Goal: Ask a question

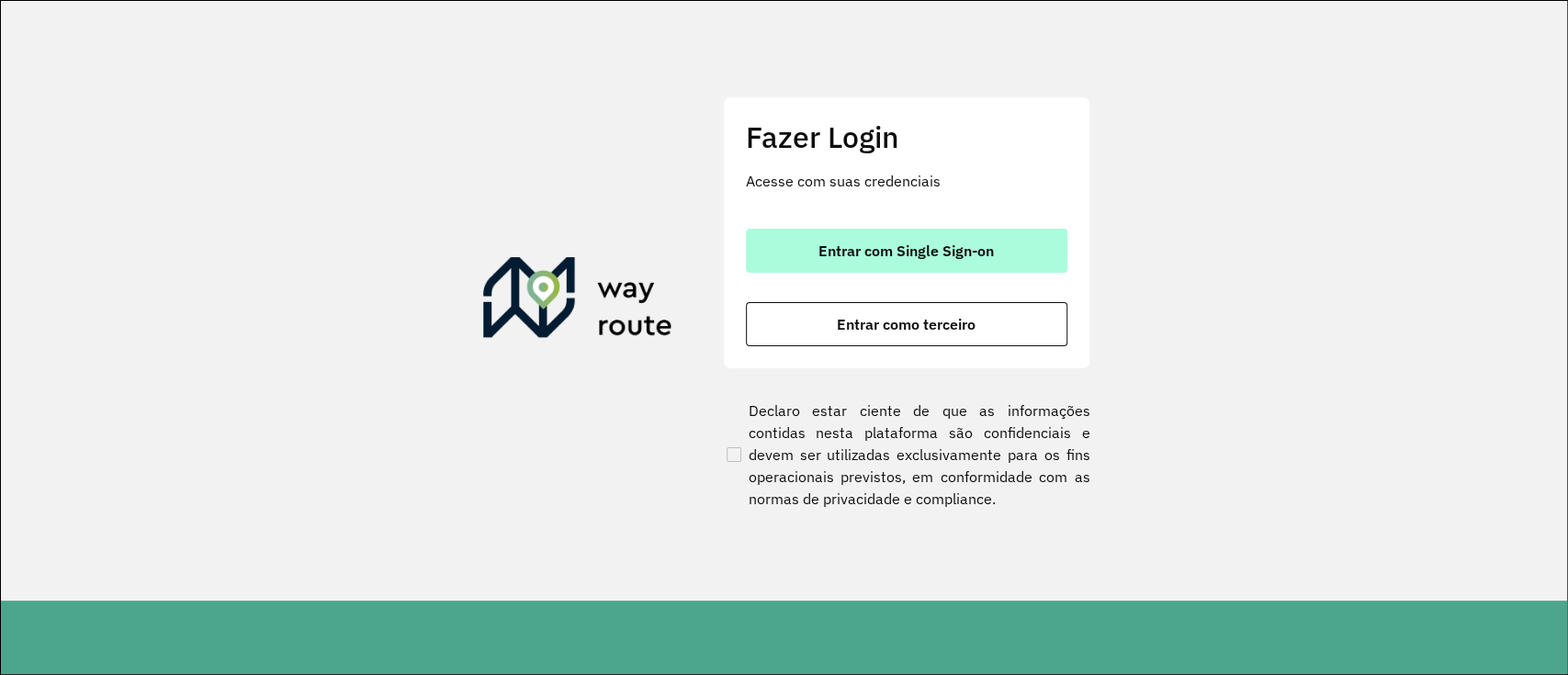
click at [864, 257] on span "Entrar com Single Sign-on" at bounding box center [907, 250] width 175 height 15
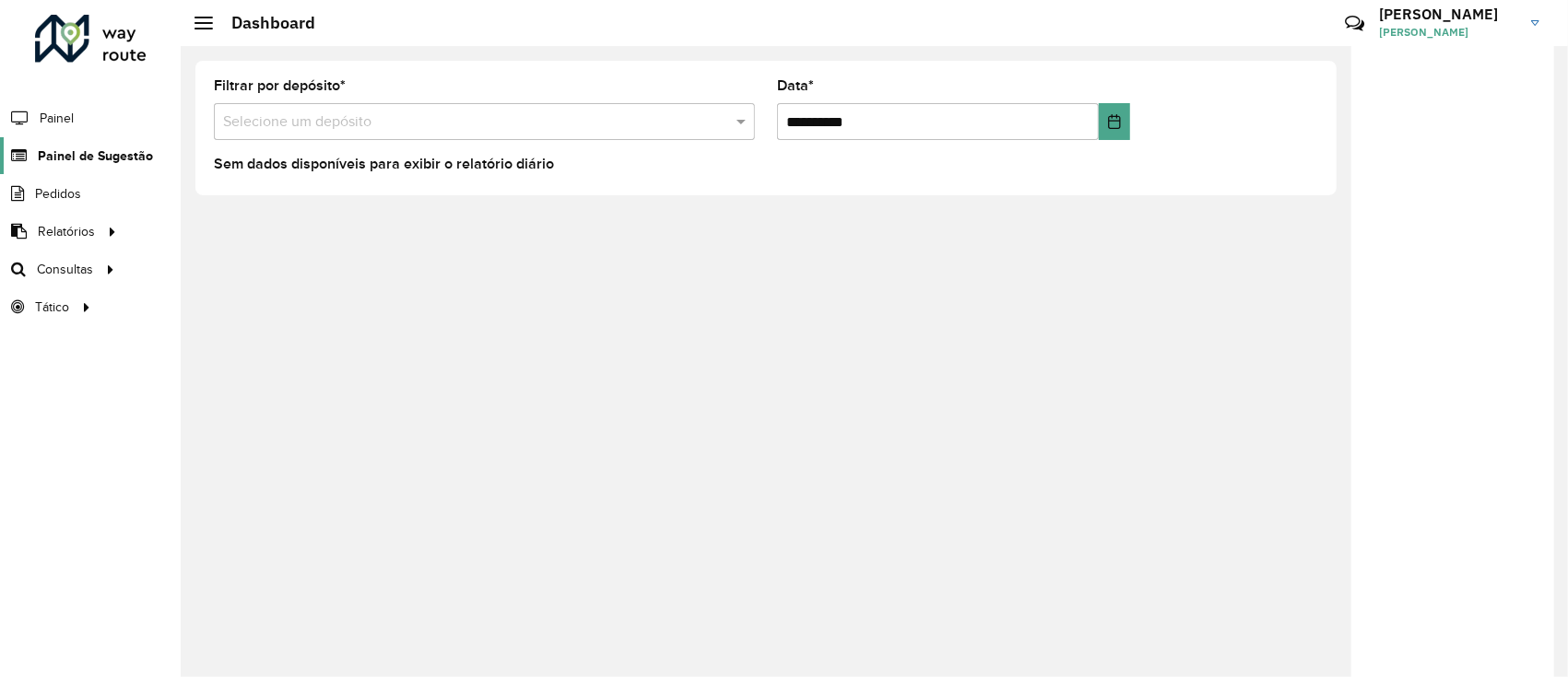
click at [94, 167] on link "Painel de Sugestão" at bounding box center [77, 155] width 153 height 36
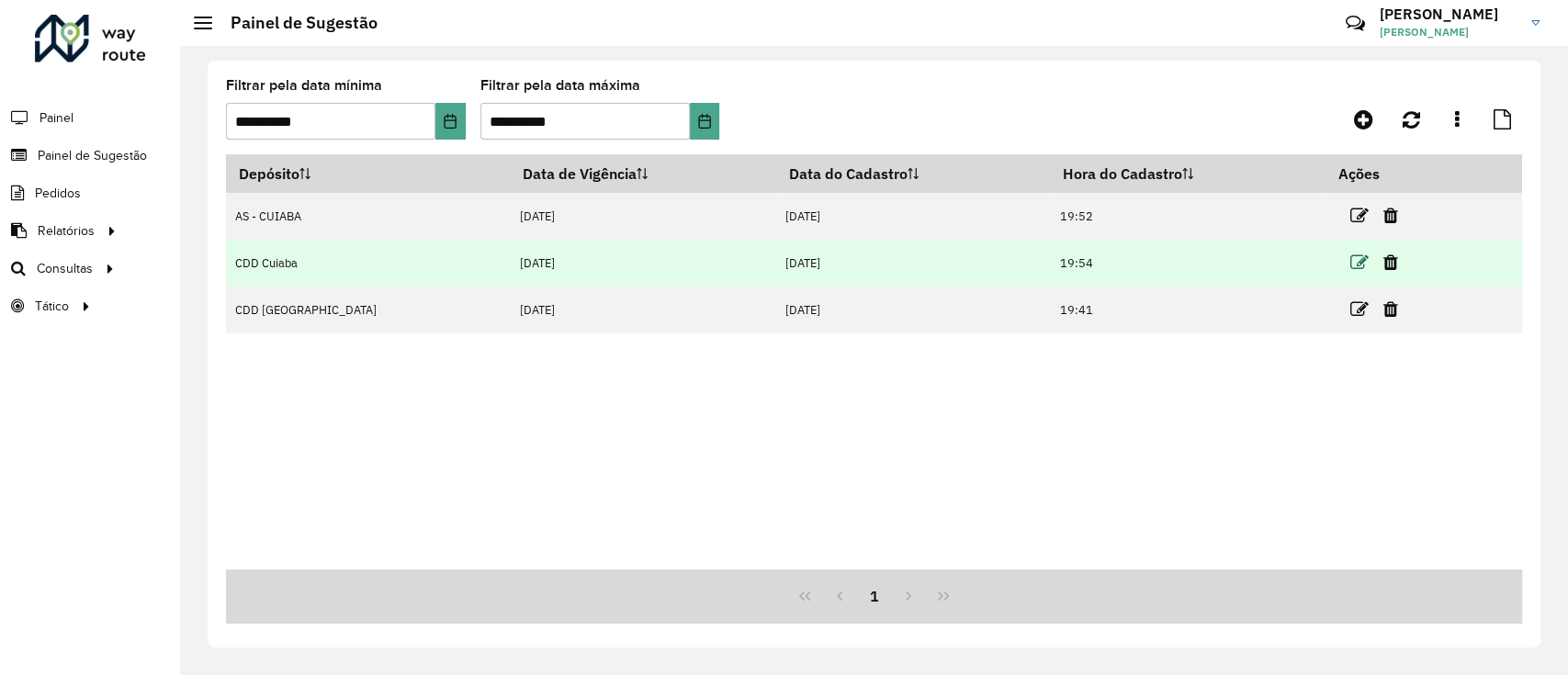
click at [1350, 269] on icon at bounding box center [1359, 263] width 19 height 19
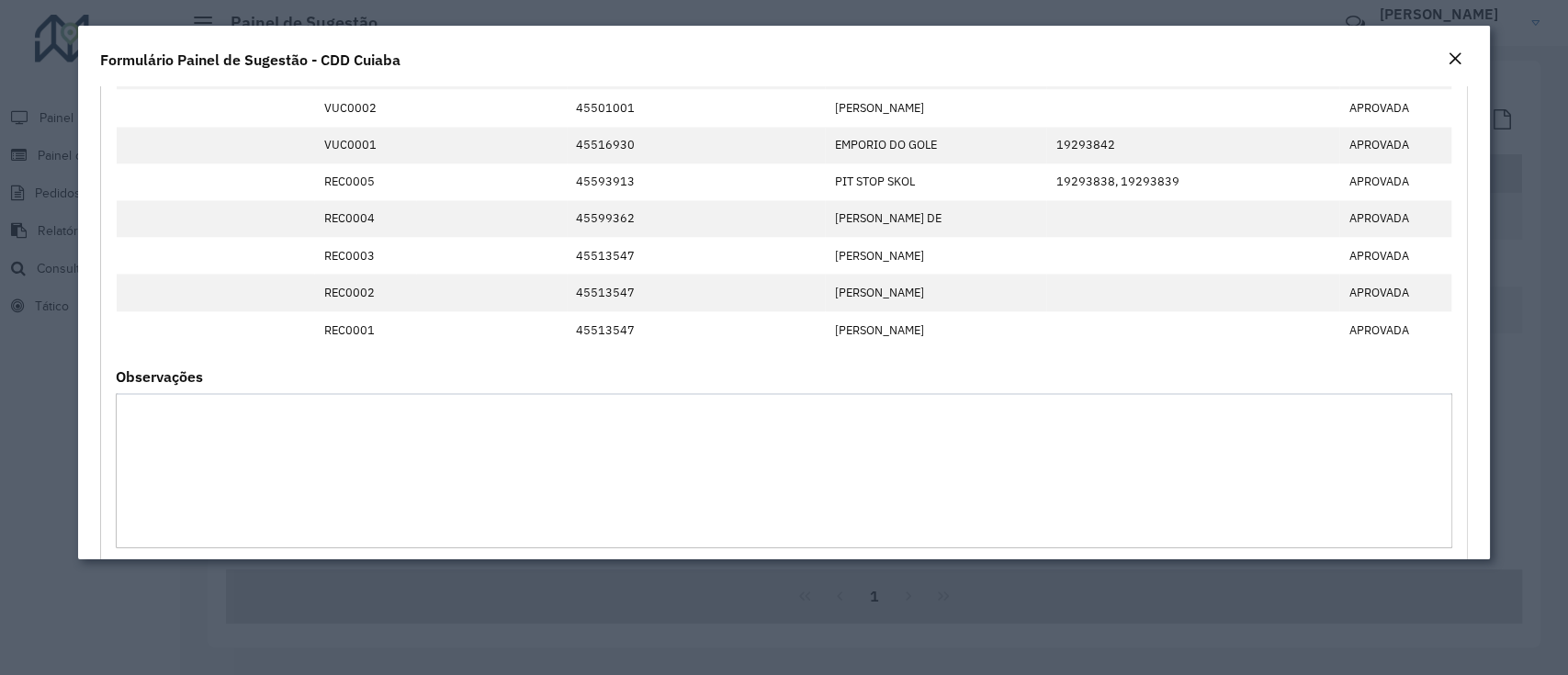
scroll to position [2137, 0]
